Goal: Information Seeking & Learning: Learn about a topic

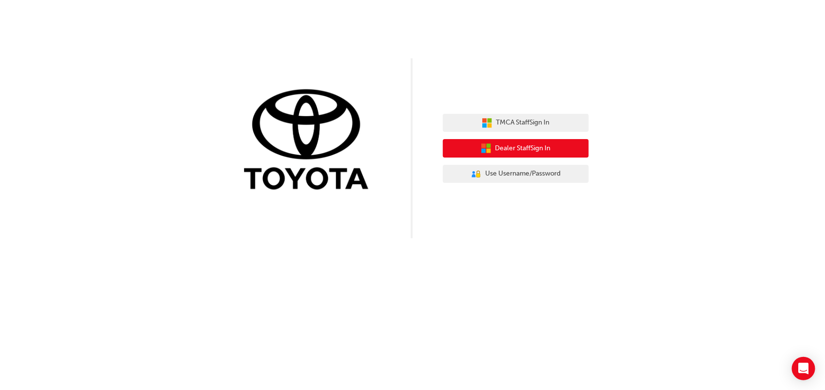
click at [516, 152] on span "Dealer Staff Sign In" at bounding box center [523, 148] width 55 height 11
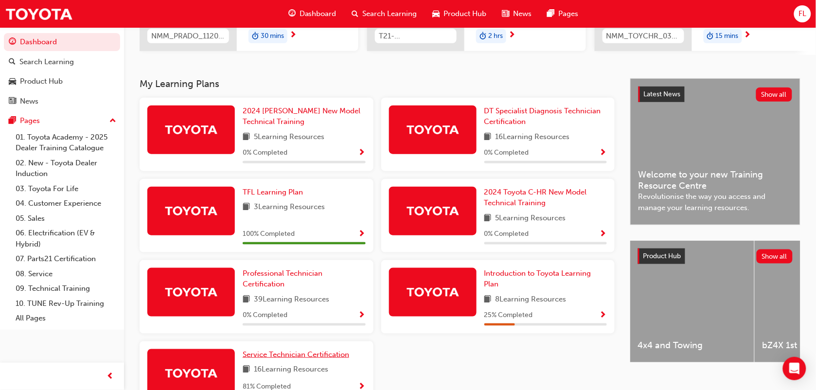
scroll to position [237, 0]
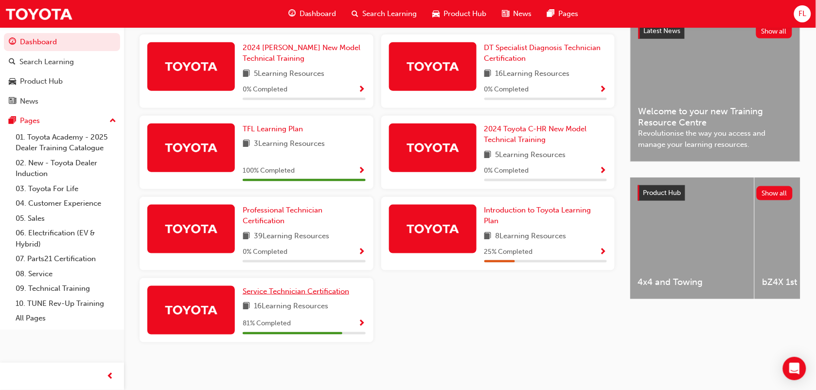
click at [279, 295] on span "Service Technician Certification" at bounding box center [296, 291] width 107 height 9
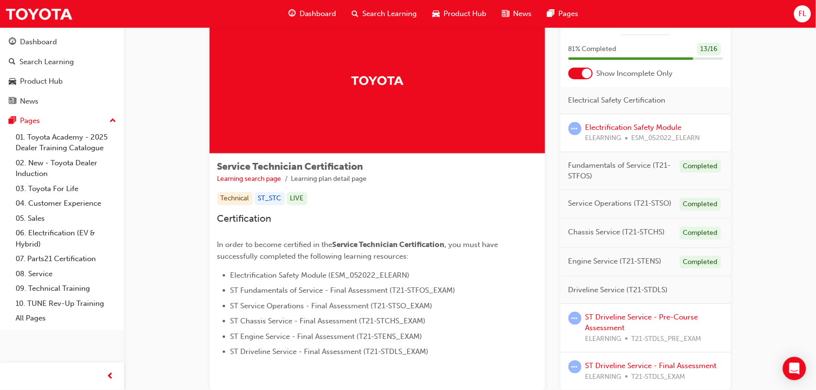
scroll to position [44, 0]
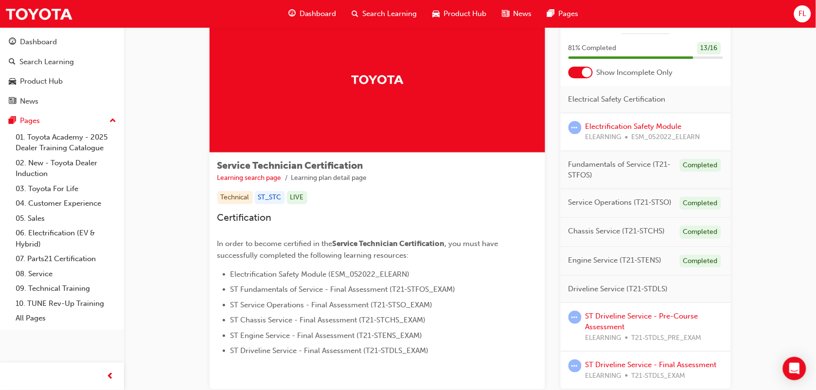
click at [584, 79] on div "Service Technician Certification 81 % Completed 13 / 16 Show Incomplete Only El…" at bounding box center [646, 198] width 170 height 383
click at [580, 77] on div at bounding box center [581, 73] width 24 height 12
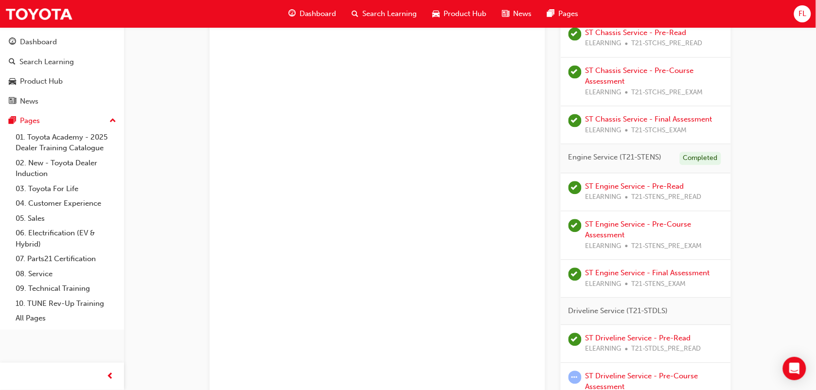
scroll to position [675, 0]
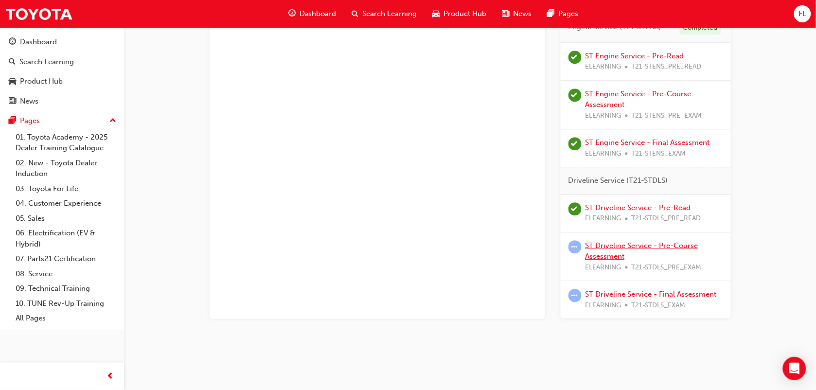
click at [623, 249] on link "ST Driveline Service - Pre-Course Assessment" at bounding box center [642, 251] width 113 height 20
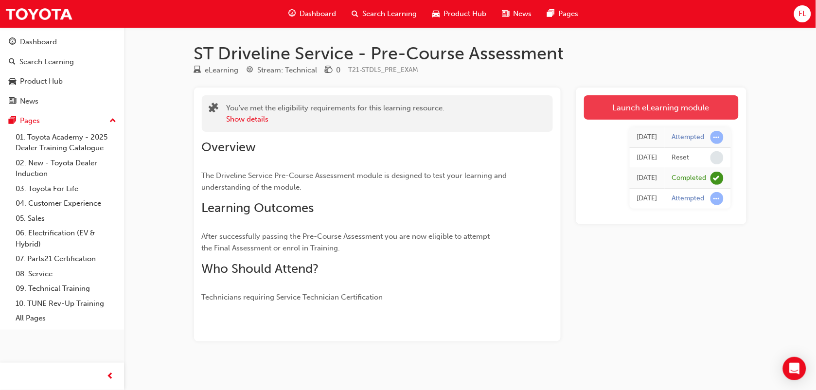
click at [623, 115] on link "Launch eLearning module" at bounding box center [661, 107] width 155 height 24
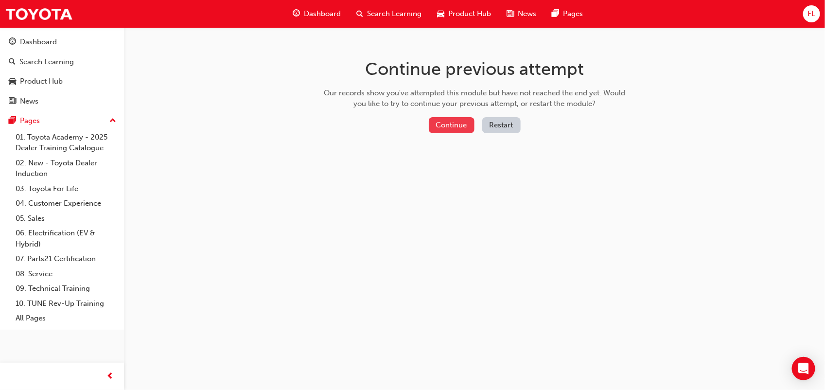
click at [448, 120] on button "Continue" at bounding box center [452, 125] width 46 height 16
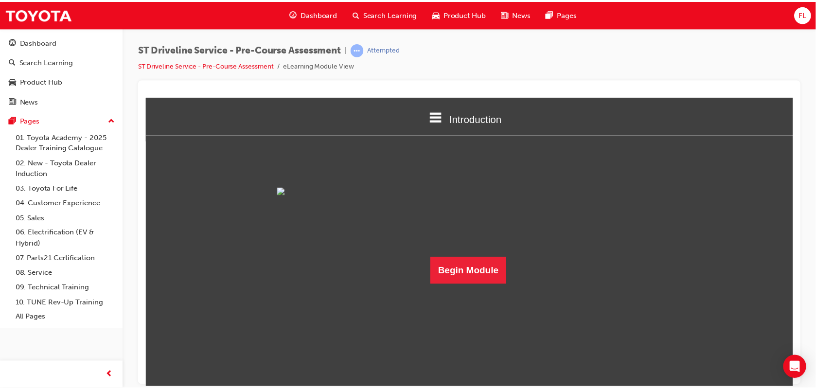
scroll to position [10, 0]
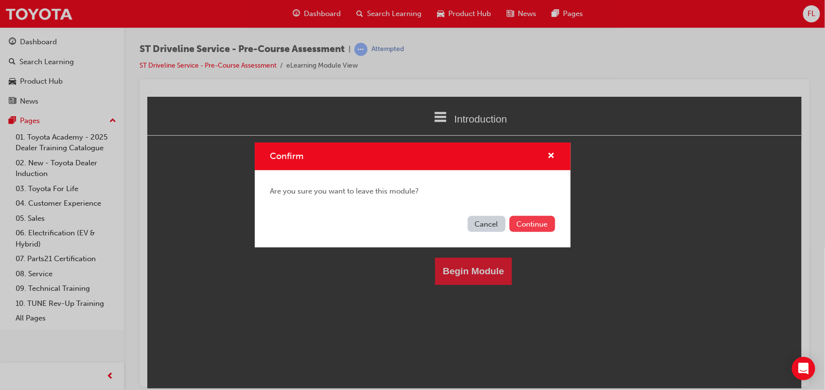
click at [518, 217] on button "Continue" at bounding box center [533, 224] width 46 height 16
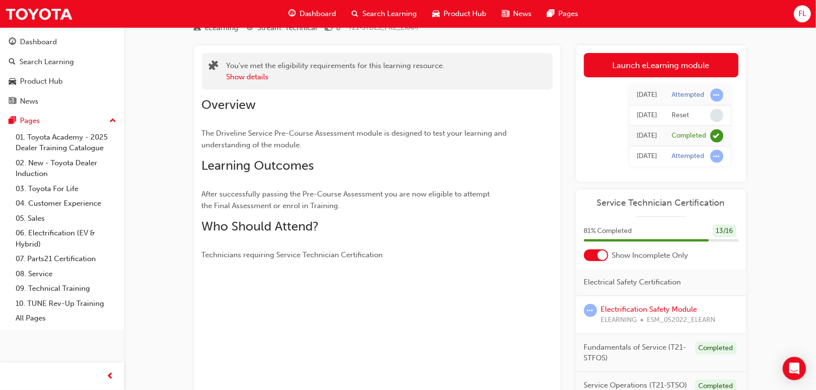
scroll to position [171, 0]
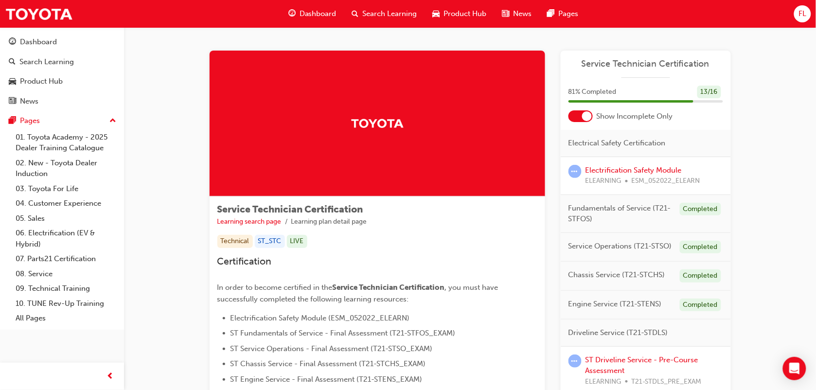
click at [586, 121] on div at bounding box center [581, 116] width 24 height 12
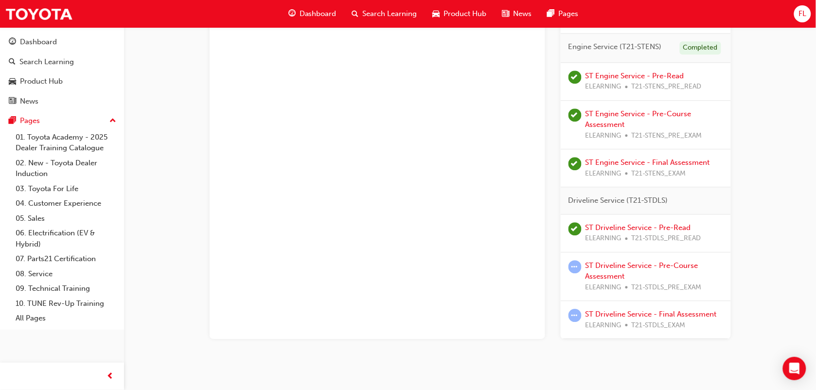
scroll to position [656, 0]
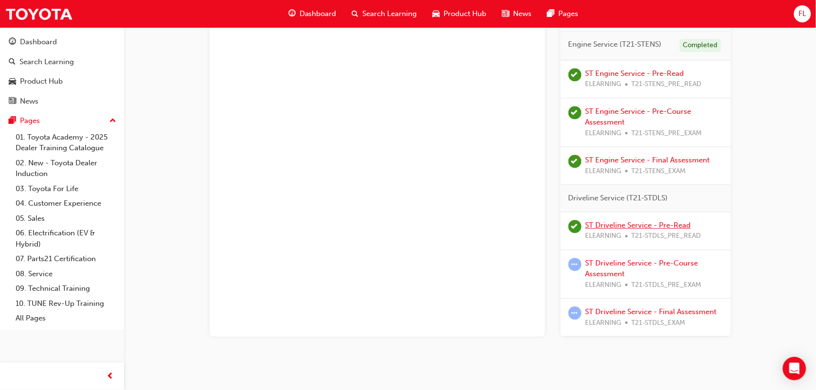
click at [633, 222] on link "ST Driveline Service - Pre-Read" at bounding box center [639, 225] width 106 height 9
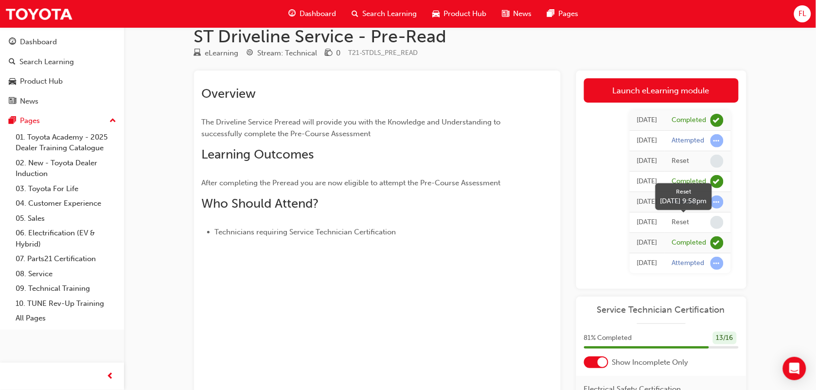
scroll to position [16, 0]
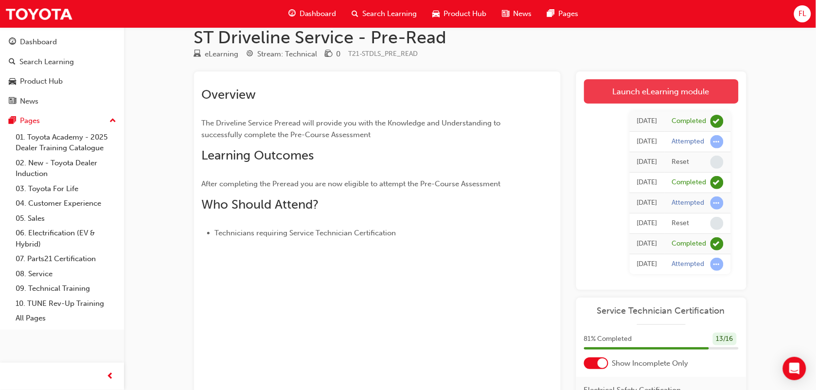
click at [649, 86] on link "Launch eLearning module" at bounding box center [661, 91] width 155 height 24
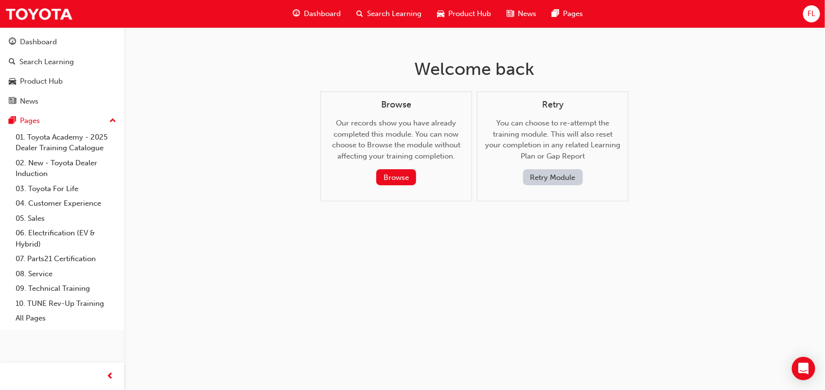
click at [543, 177] on button "Retry Module" at bounding box center [553, 177] width 60 height 16
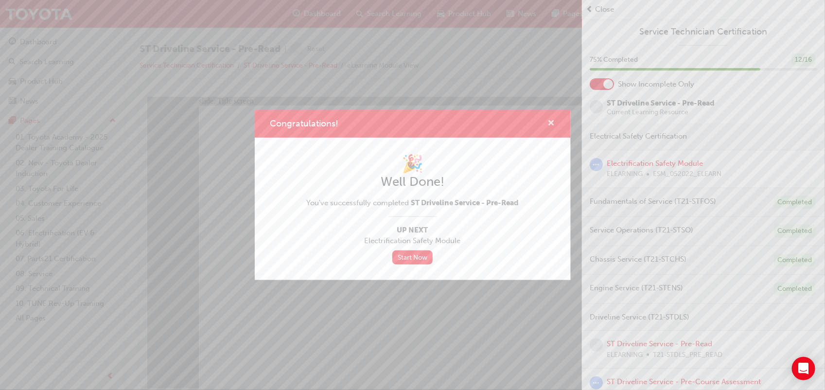
click at [551, 125] on span "cross-icon" at bounding box center [551, 124] width 7 height 9
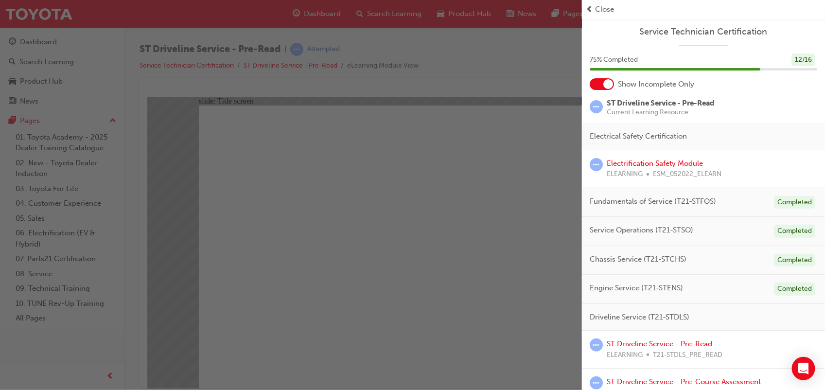
click at [596, 13] on span "Close" at bounding box center [604, 9] width 19 height 11
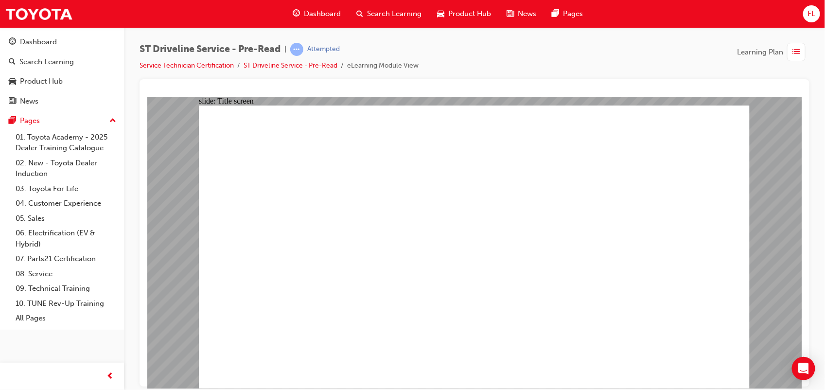
click at [820, 8] on button "FL" at bounding box center [811, 13] width 17 height 17
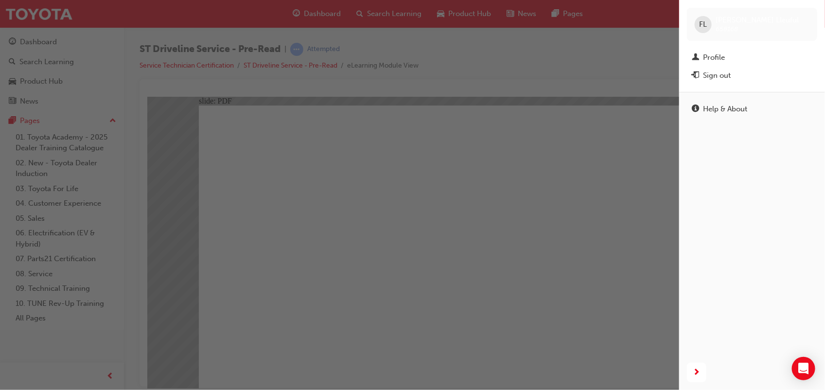
click at [603, 114] on div "button" at bounding box center [339, 195] width 679 height 390
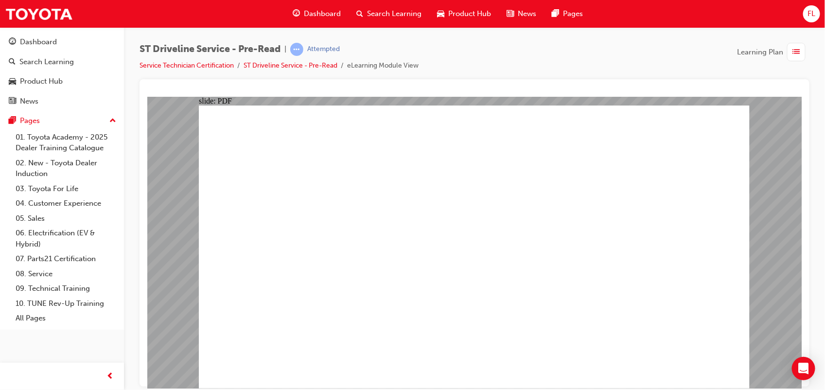
scroll to position [0, 0]
